Goal: Task Accomplishment & Management: Manage account settings

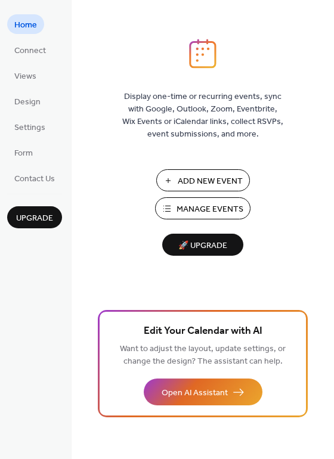
click at [183, 204] on span "Manage Events" at bounding box center [209, 209] width 67 height 13
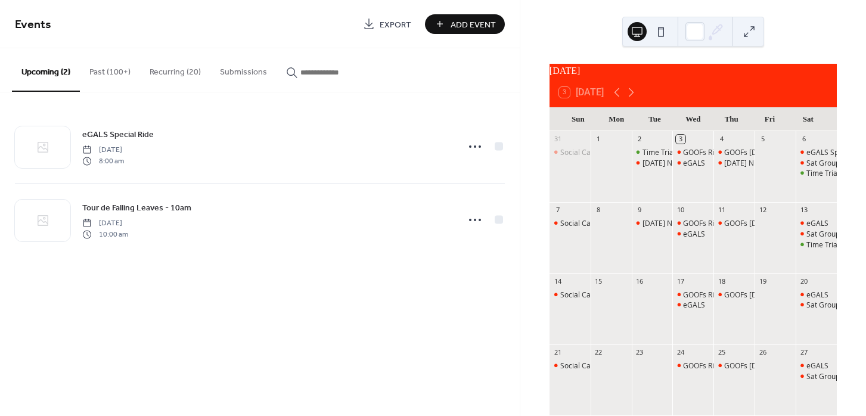
click at [179, 69] on button "Recurring (20)" at bounding box center [175, 69] width 70 height 42
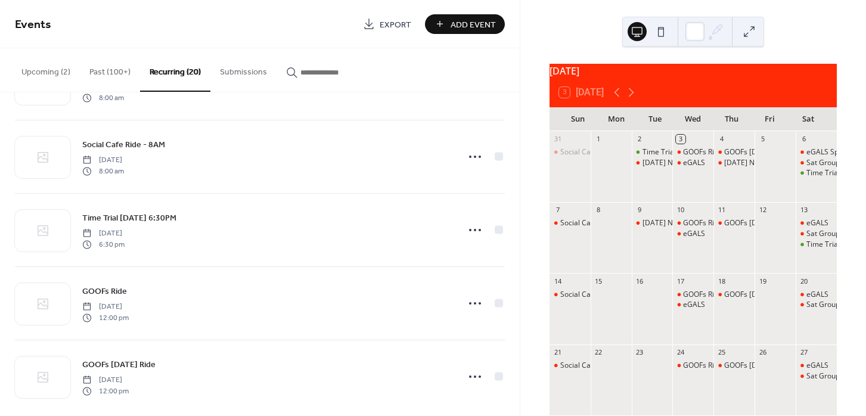
scroll to position [1171, 0]
